Goal: Task Accomplishment & Management: Manage account settings

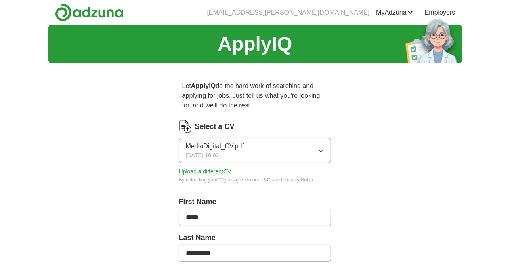
click at [280, 142] on button "MediaDigital_CV.pdf [DATE] 16:02" at bounding box center [255, 150] width 153 height 25
click at [192, 167] on button "Upload a different CV" at bounding box center [205, 171] width 53 height 8
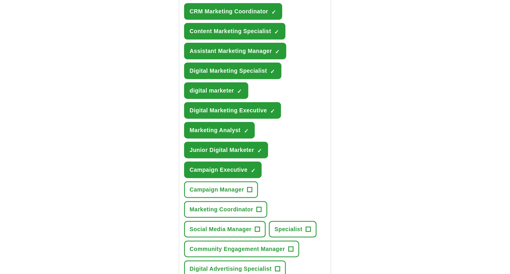
scroll to position [341, 0]
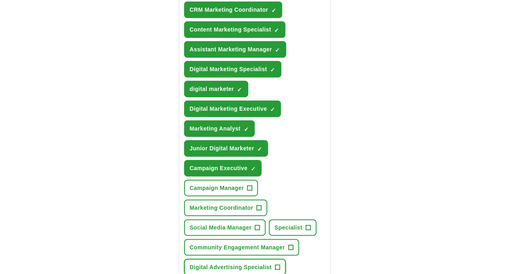
click at [239, 263] on span "Digital Advertising Specialist" at bounding box center [231, 267] width 82 height 8
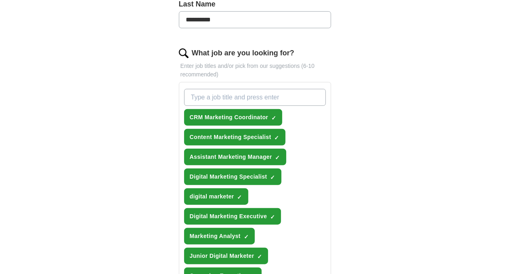
scroll to position [232, 0]
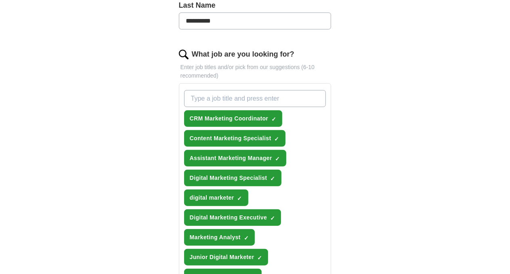
click at [281, 90] on input "What job are you looking for?" at bounding box center [255, 98] width 142 height 17
type input "community"
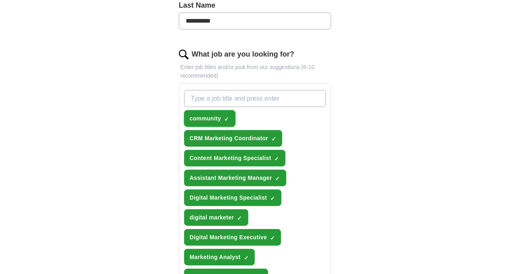
click at [201, 114] on span "community" at bounding box center [206, 118] width 32 height 8
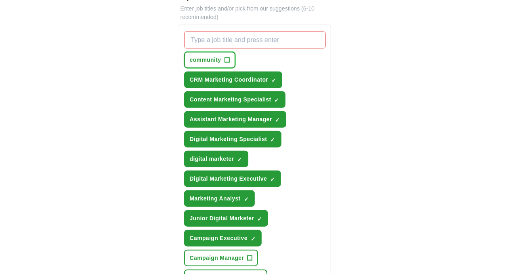
scroll to position [306, 0]
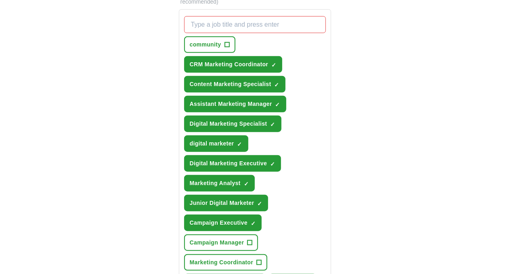
drag, startPoint x: 169, startPoint y: 182, endPoint x: 394, endPoint y: 189, distance: 225.2
click at [394, 190] on div "**********" at bounding box center [255, 166] width 414 height 897
click at [253, 258] on span "Marketing Coordinator" at bounding box center [221, 262] width 63 height 8
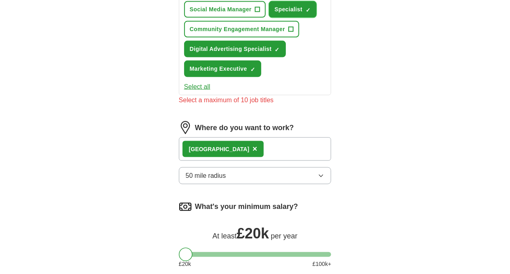
scroll to position [589, 0]
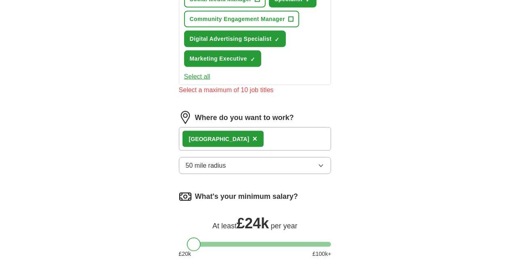
drag, startPoint x: 173, startPoint y: 128, endPoint x: 180, endPoint y: 129, distance: 7.8
click at [187, 238] on div at bounding box center [194, 245] width 14 height 14
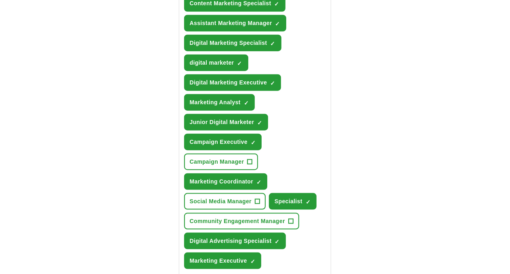
scroll to position [306, 0]
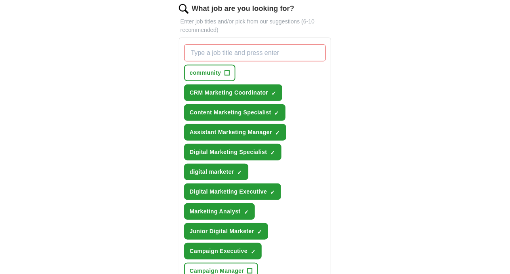
scroll to position [266, 0]
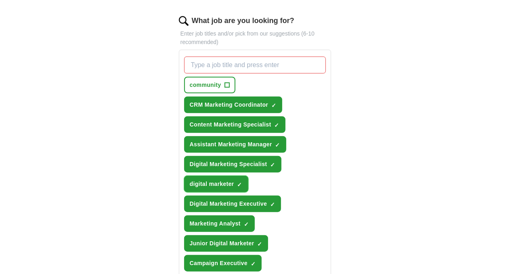
click at [234, 180] on span "digital marketer" at bounding box center [212, 184] width 44 height 8
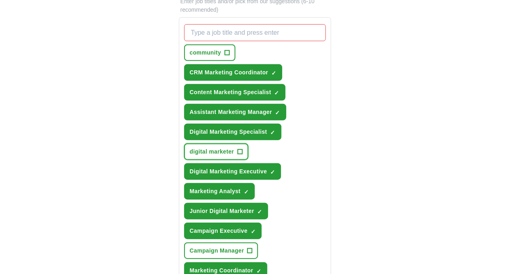
scroll to position [347, 0]
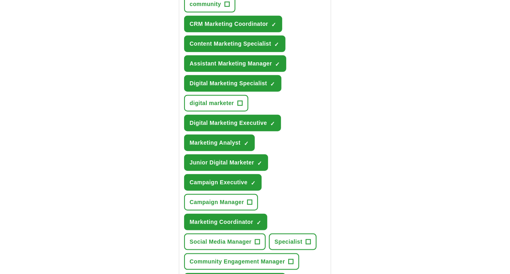
click at [328, 185] on div "community + CRM Marketing Coordinator ✓ × Content Marketing Specialist ✓ × Assi…" at bounding box center [255, 143] width 145 height 340
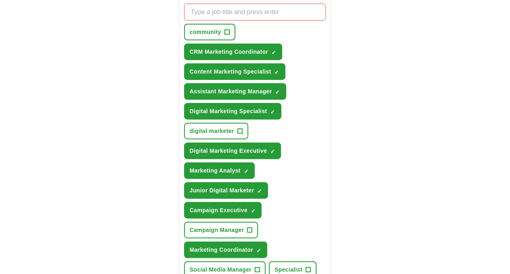
scroll to position [306, 0]
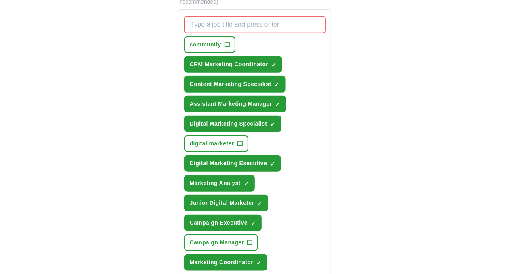
click at [230, 80] on span "Content Marketing Specialist" at bounding box center [231, 84] width 82 height 8
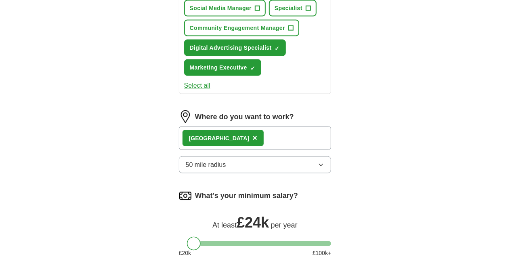
scroll to position [609, 0]
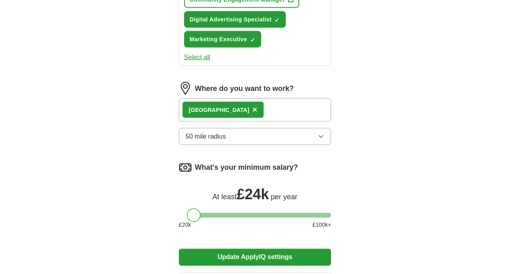
click at [247, 249] on button "Update ApplyIQ settings" at bounding box center [255, 257] width 153 height 17
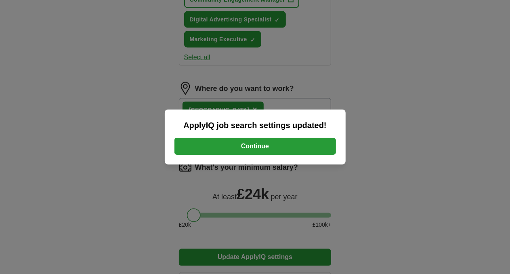
click at [264, 150] on button "Continue" at bounding box center [256, 146] width 162 height 17
